Goal: Find specific page/section: Find specific page/section

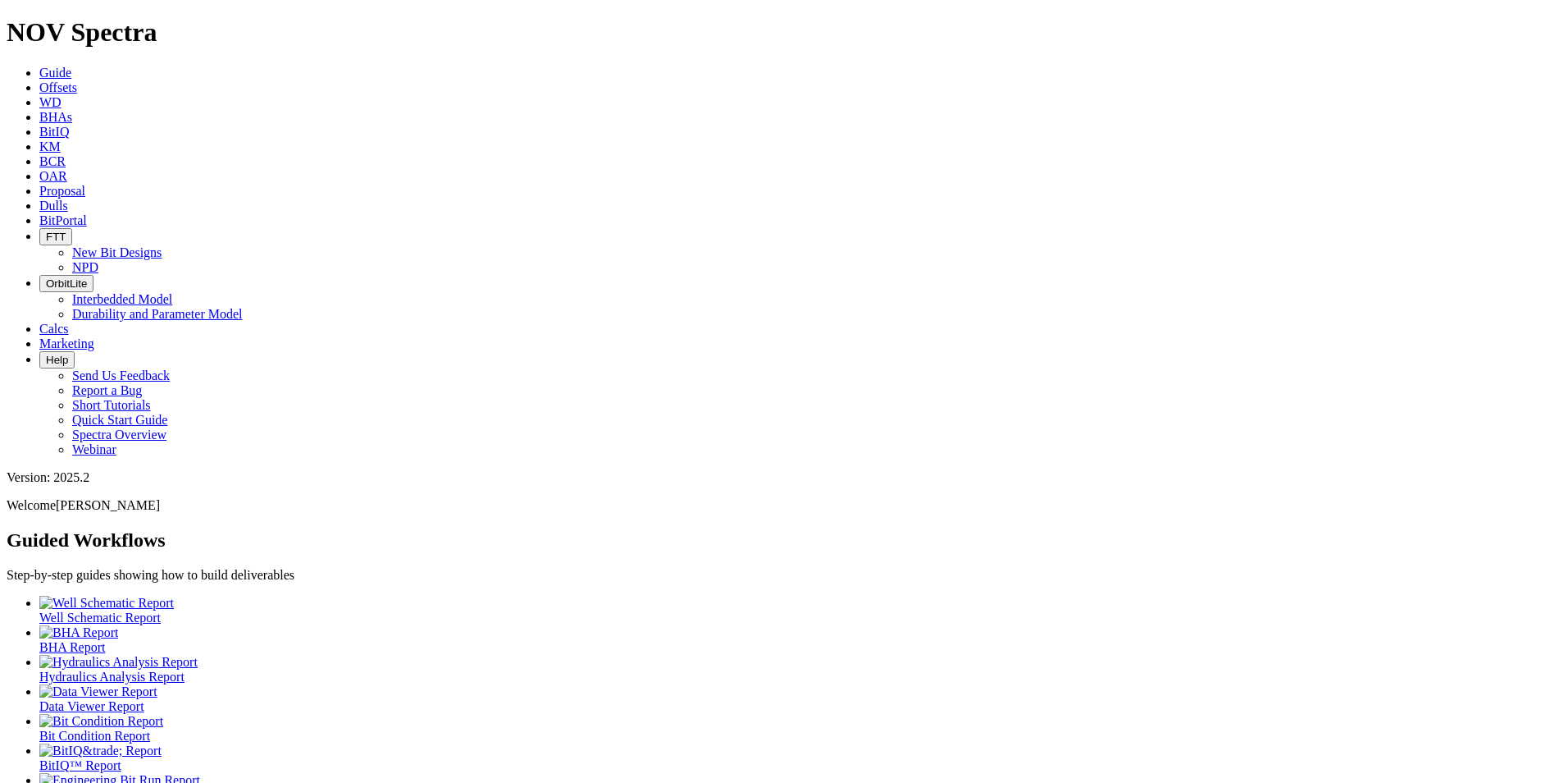
click at [39, 198] on icon at bounding box center [39, 205] width 0 height 14
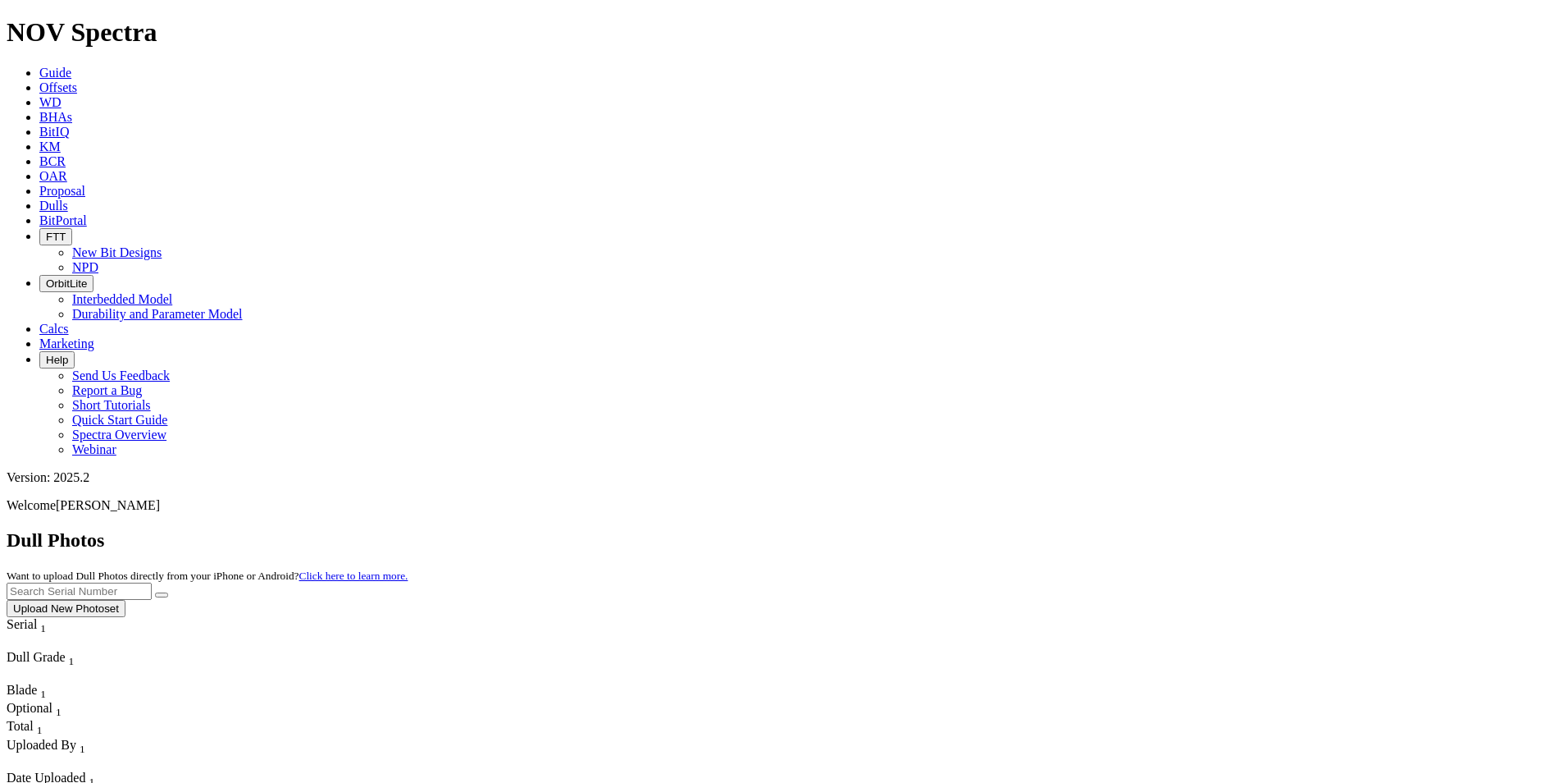
click at [152, 583] on input "text" at bounding box center [79, 592] width 145 height 18
type input "A319135"
click at [168, 593] on button "submit" at bounding box center [161, 595] width 13 height 5
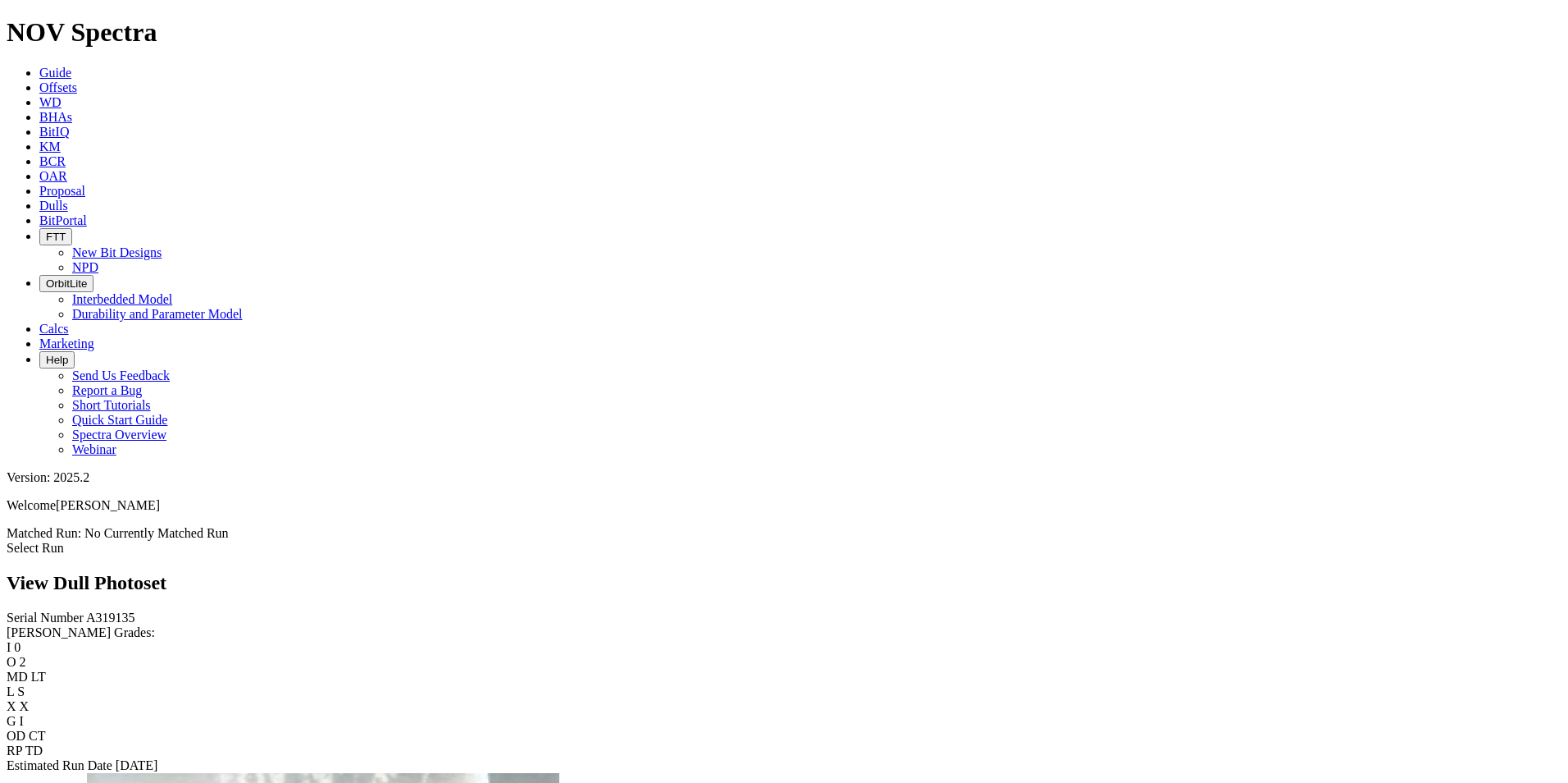
scroll to position [738, 0]
click at [160, 610] on div "Serial Number A319135 RH Dull Grades: I 0 O 2 MD LT L S X X G I OD CT RP TD Est…" at bounding box center [784, 692] width 1554 height 163
